Goal: Task Accomplishment & Management: Complete application form

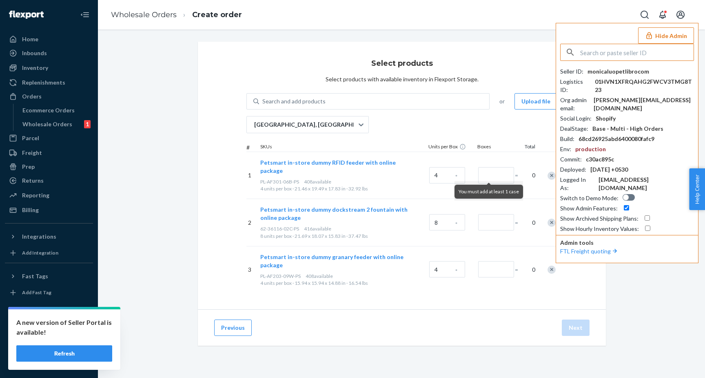
click at [604, 53] on input "text" at bounding box center [636, 52] width 113 height 16
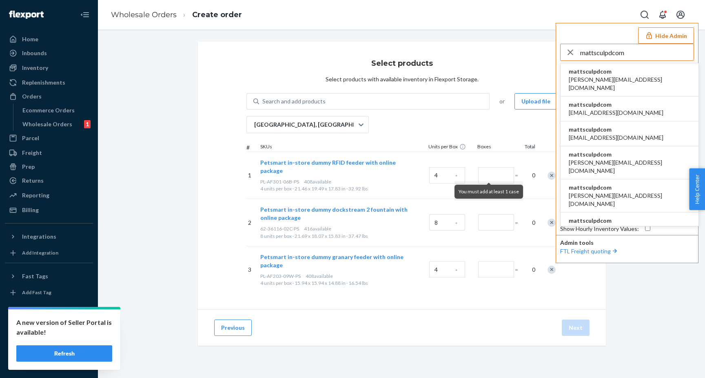
type input "mattsculpdcom"
click at [595, 74] on span "mattsculpdcom" at bounding box center [630, 71] width 122 height 8
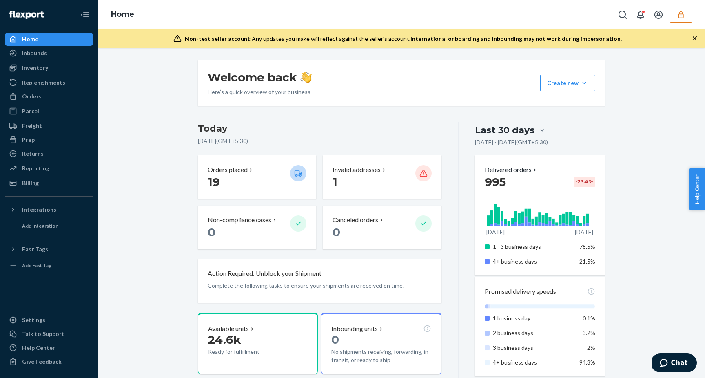
click at [679, 17] on icon "button" at bounding box center [680, 14] width 5 height 7
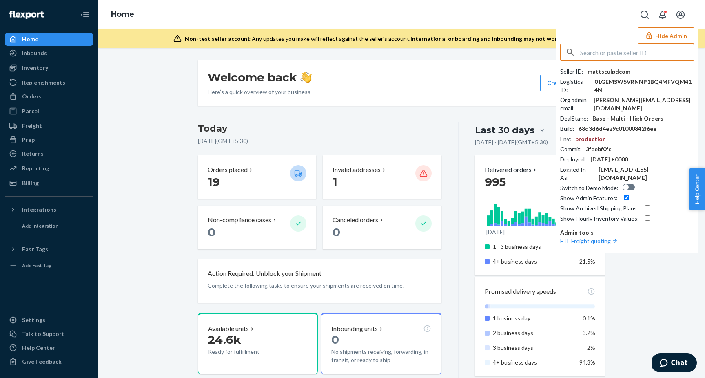
click at [680, 33] on button "Hide Admin" at bounding box center [666, 35] width 56 height 16
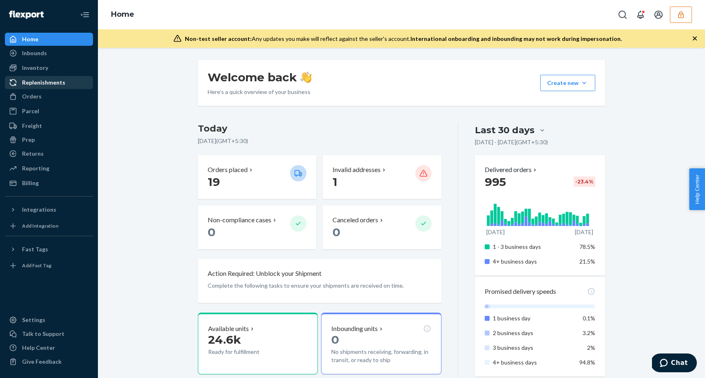
click at [40, 84] on div "Replenishments" at bounding box center [43, 82] width 43 height 8
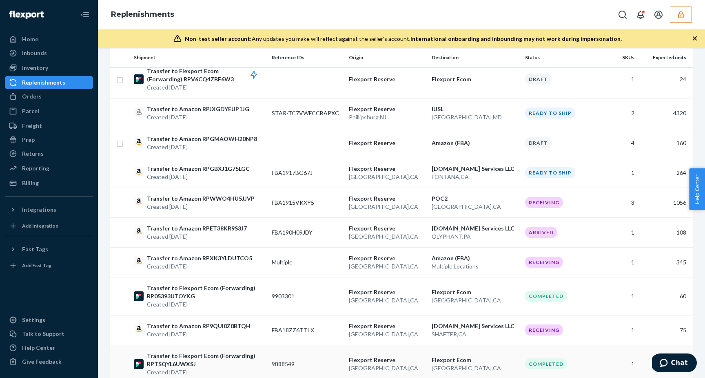
scroll to position [135, 0]
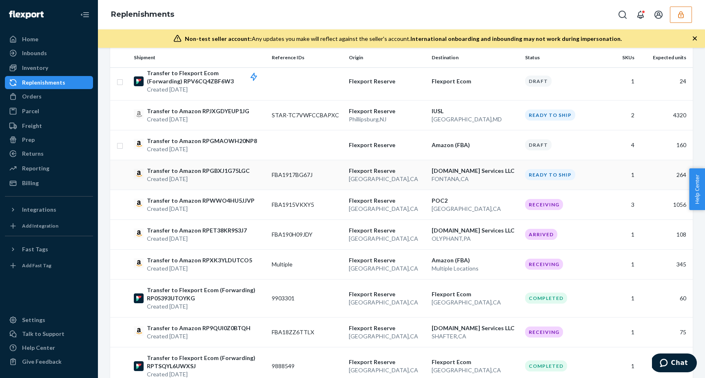
click at [197, 170] on p "Transfer to Amazon RPGBXJ1G75LGC" at bounding box center [198, 171] width 103 height 8
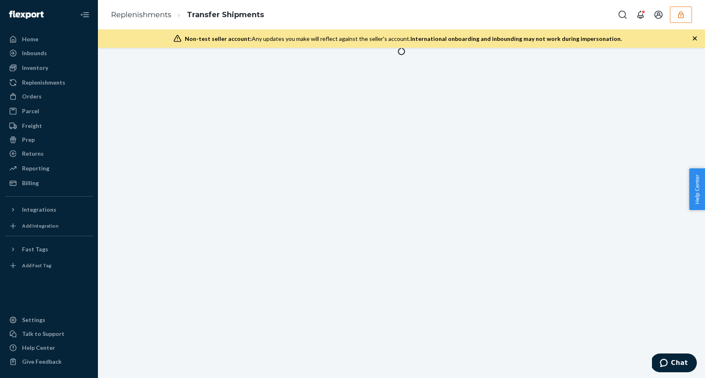
click at [698, 38] on icon "button" at bounding box center [695, 38] width 8 height 8
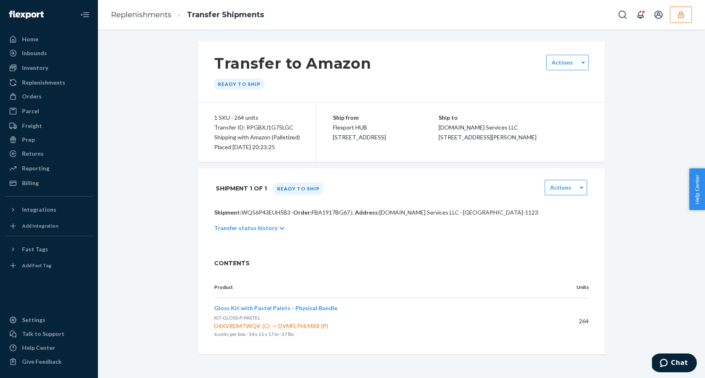
click at [571, 178] on div "Shipment 1 of 1 Ready to ship Actions" at bounding box center [401, 188] width 375 height 20
click at [570, 184] on label "Actions" at bounding box center [560, 187] width 21 height 8
click at [502, 238] on div "Transfer status history" at bounding box center [401, 227] width 375 height 23
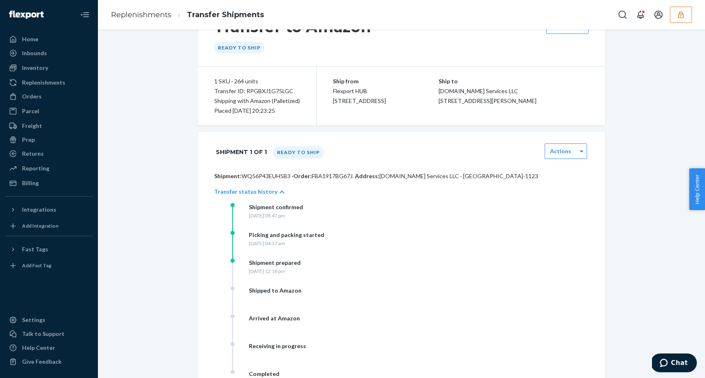
scroll to position [31, 0]
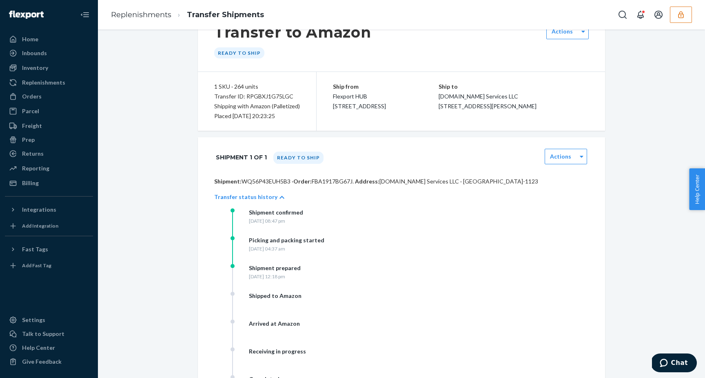
click at [280, 197] on icon at bounding box center [282, 197] width 5 height 6
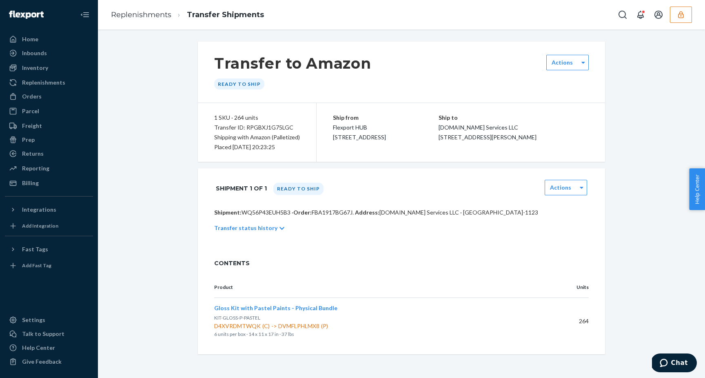
click at [280, 229] on icon at bounding box center [282, 228] width 5 height 6
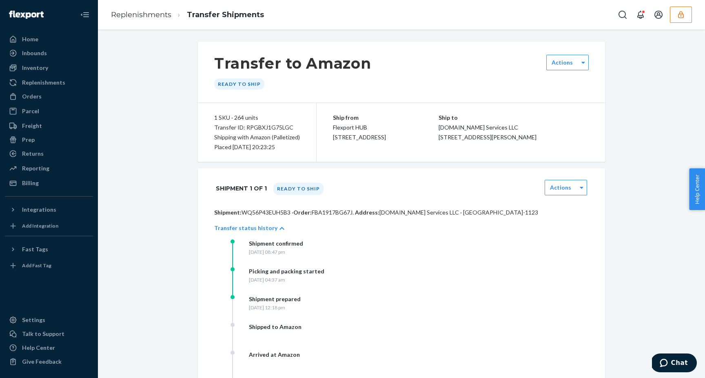
click at [280, 227] on icon at bounding box center [282, 228] width 5 height 6
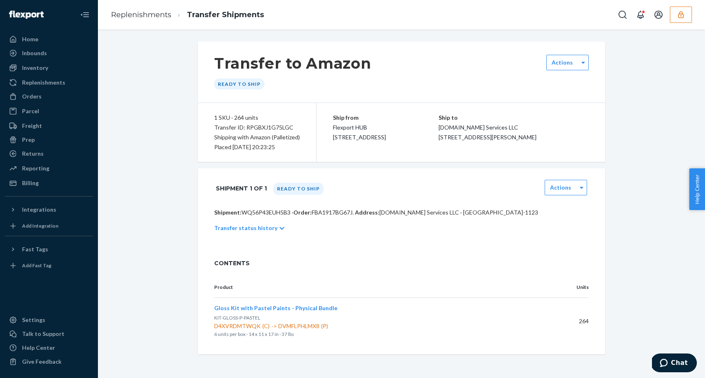
click at [305, 189] on div "Ready to ship" at bounding box center [298, 188] width 50 height 12
click at [588, 64] on div at bounding box center [583, 62] width 10 height 12
click at [439, 113] on p "Ship from" at bounding box center [386, 118] width 106 height 10
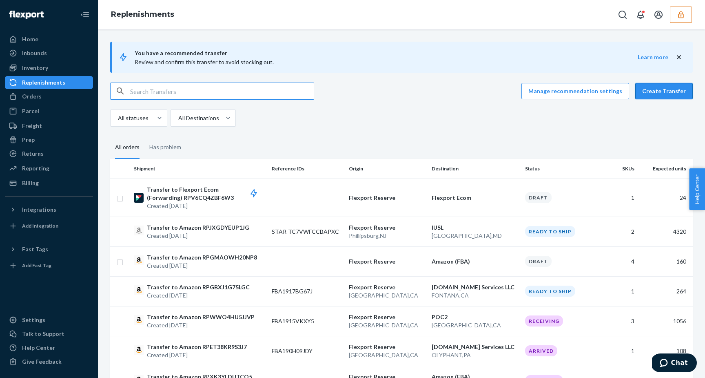
click at [658, 92] on button "Create Transfer" at bounding box center [665, 91] width 58 height 16
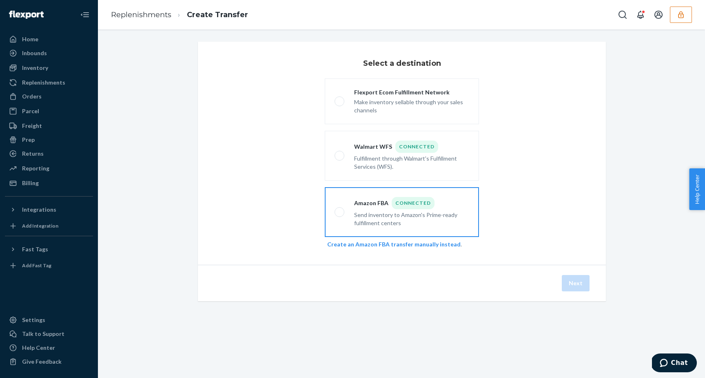
click at [341, 212] on span at bounding box center [340, 212] width 10 height 10
click at [340, 212] on input "Amazon FBA Connected Send inventory to Amazon's Prime-ready fulfillment centers" at bounding box center [337, 211] width 5 height 5
radio input "true"
click at [578, 285] on button "Next" at bounding box center [576, 283] width 28 height 16
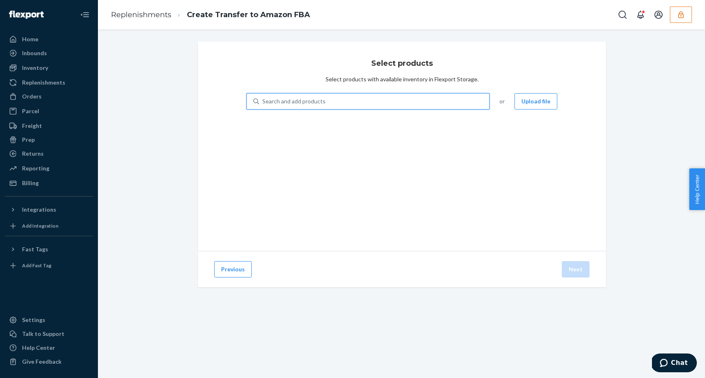
click at [336, 98] on div "Search and add products" at bounding box center [374, 101] width 230 height 15
click at [263, 98] on input "0 results available. Use Up and Down to choose options, press Enter to select t…" at bounding box center [262, 101] width 1 height 8
paste input "D6LET95CLED"
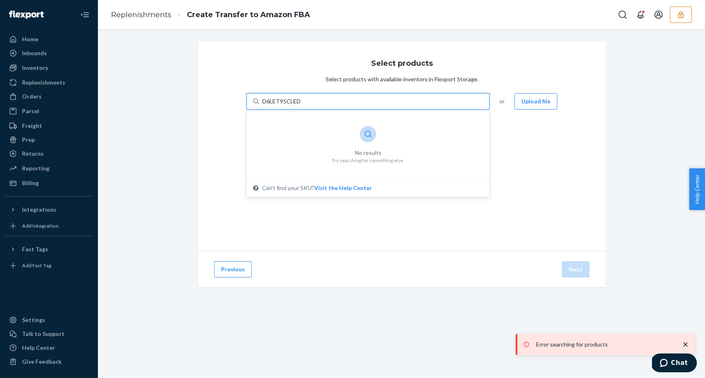
type input "D6LET95CLED"
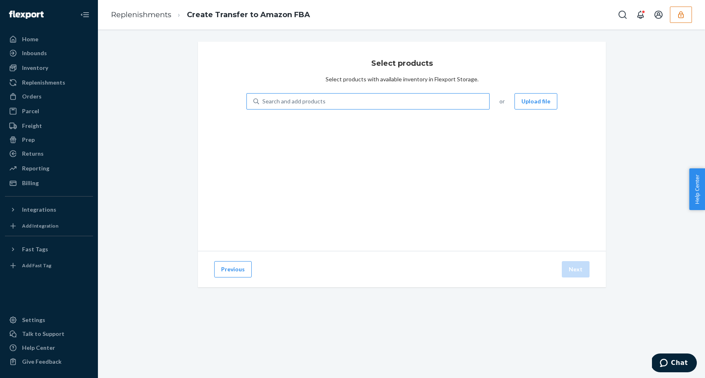
click at [338, 102] on div "Search and add products" at bounding box center [374, 101] width 230 height 15
click at [263, 102] on input "Search and add products" at bounding box center [262, 101] width 1 height 8
paste input "KIDS-GIFT-MOSAIC-4-6-V1-FBA"
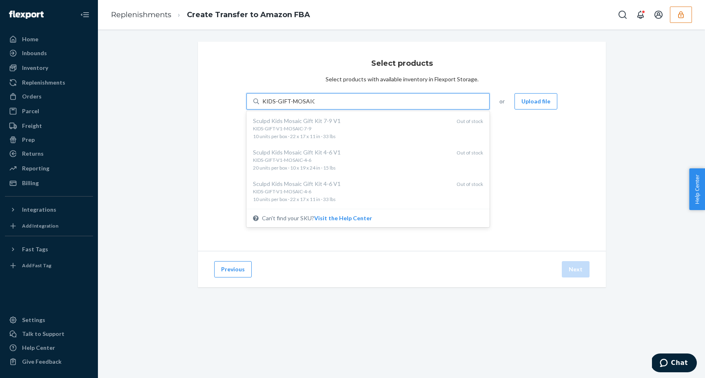
type input "KIDS-GIFT-MOSAIC"
click at [307, 236] on div "Select products Select products with available inventory in Flexport Storage. o…" at bounding box center [402, 146] width 408 height 209
